Goal: Leave review/rating

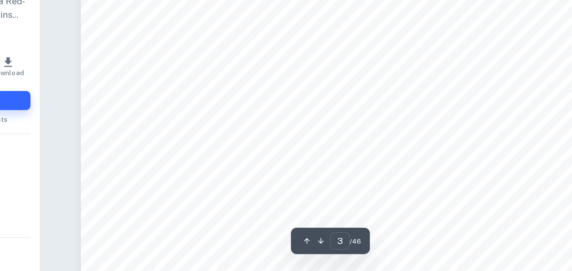
scroll to position [1248, 0]
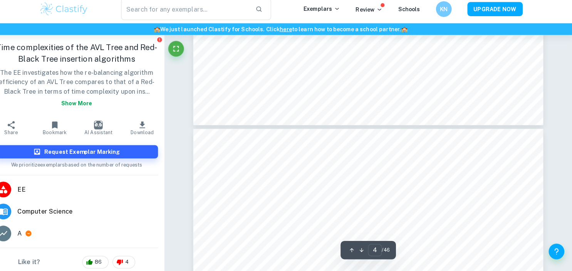
type input "5"
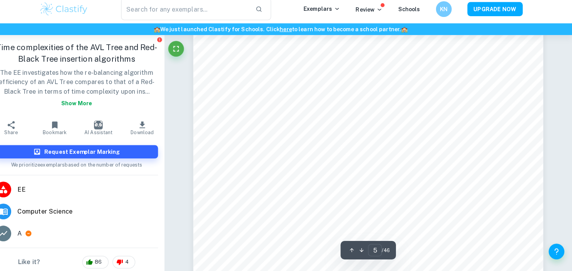
scroll to position [2211, 0]
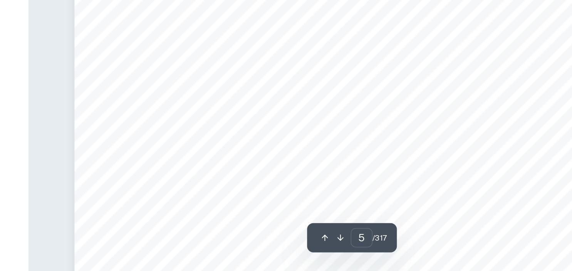
scroll to position [2059, 0]
type input "6"
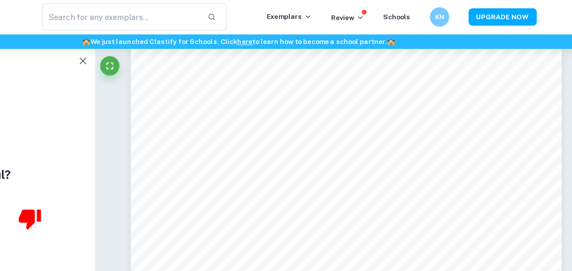
scroll to position [2455, 0]
